Goal: Navigation & Orientation: Find specific page/section

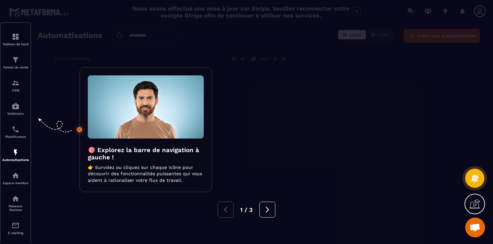
click at [270, 219] on div at bounding box center [246, 122] width 493 height 244
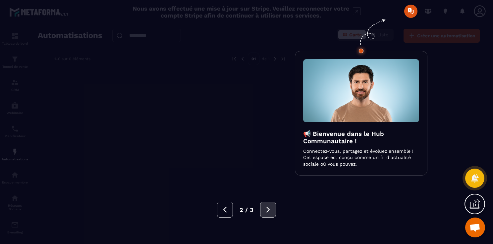
click at [269, 207] on icon at bounding box center [267, 209] width 7 height 7
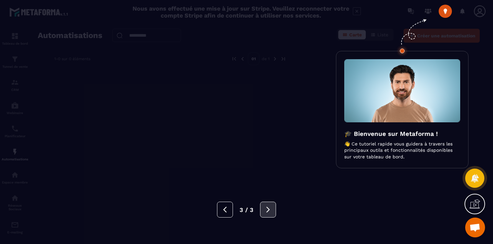
click at [269, 207] on icon at bounding box center [267, 209] width 7 height 7
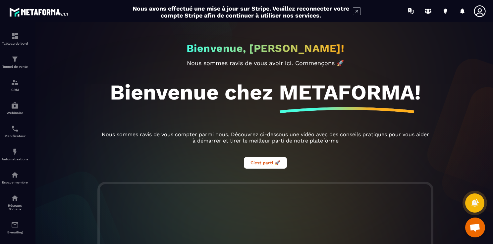
click at [439, 114] on div "Bienvenue, [PERSON_NAME]! Nous sommes ravis de vous avoir ici. Commençons 🚀 Bie…" at bounding box center [265, 133] width 468 height 222
drag, startPoint x: 491, startPoint y: 42, endPoint x: 485, endPoint y: 141, distance: 99.8
click at [485, 141] on div "Bienvenue, [PERSON_NAME]! Nous sommes ravis de vous avoir ici. Commençons 🚀 Bie…" at bounding box center [265, 133] width 468 height 222
drag, startPoint x: 485, startPoint y: 141, endPoint x: 440, endPoint y: 66, distance: 87.8
click at [440, 66] on div "Bienvenue, [PERSON_NAME]! Nous sommes ravis de vous avoir ici. Commençons 🚀 Bie…" at bounding box center [265, 133] width 468 height 222
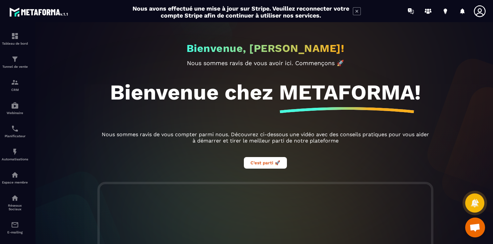
click at [419, 50] on div "Bienvenue, [PERSON_NAME]! Nous sommes ravis de vous avoir ici. Commençons 🚀 Bie…" at bounding box center [265, 102] width 344 height 160
click at [410, 13] on icon at bounding box center [410, 11] width 11 height 11
